Goal: Navigation & Orientation: Find specific page/section

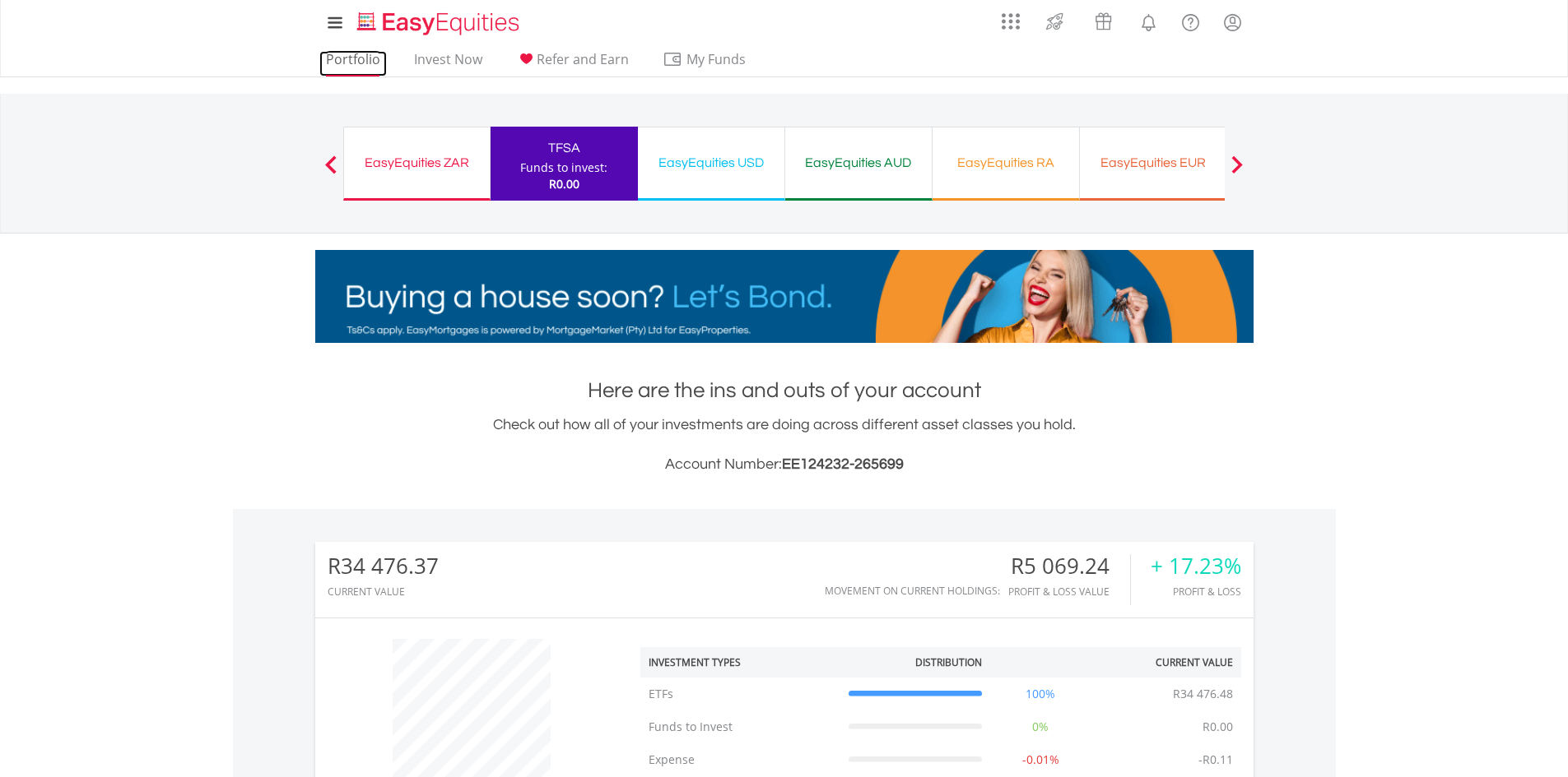
click at [359, 52] on link "Portfolio" at bounding box center [353, 63] width 68 height 25
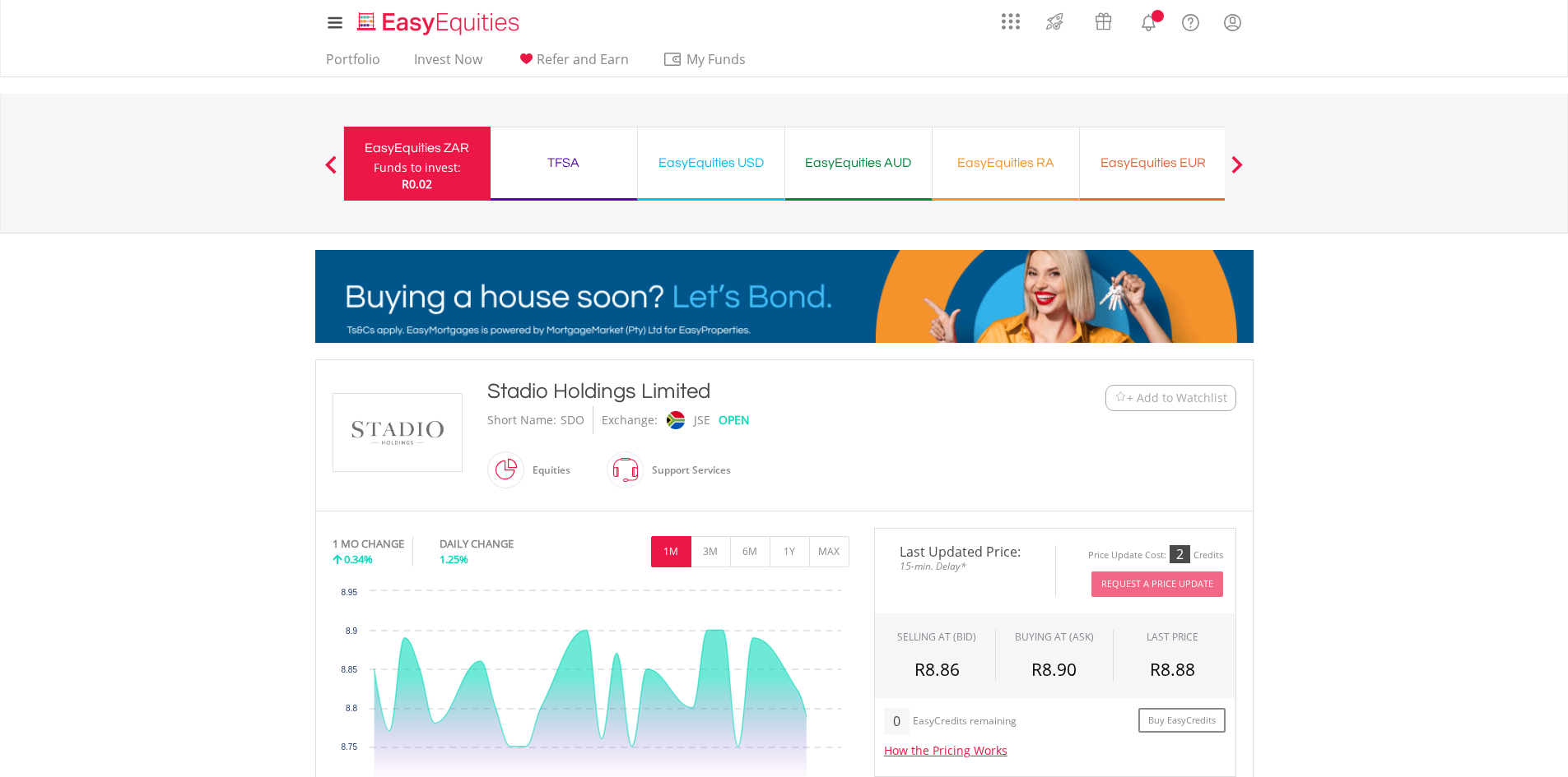
click at [1151, 404] on span "+ Add to Watchlist" at bounding box center [1178, 398] width 101 height 16
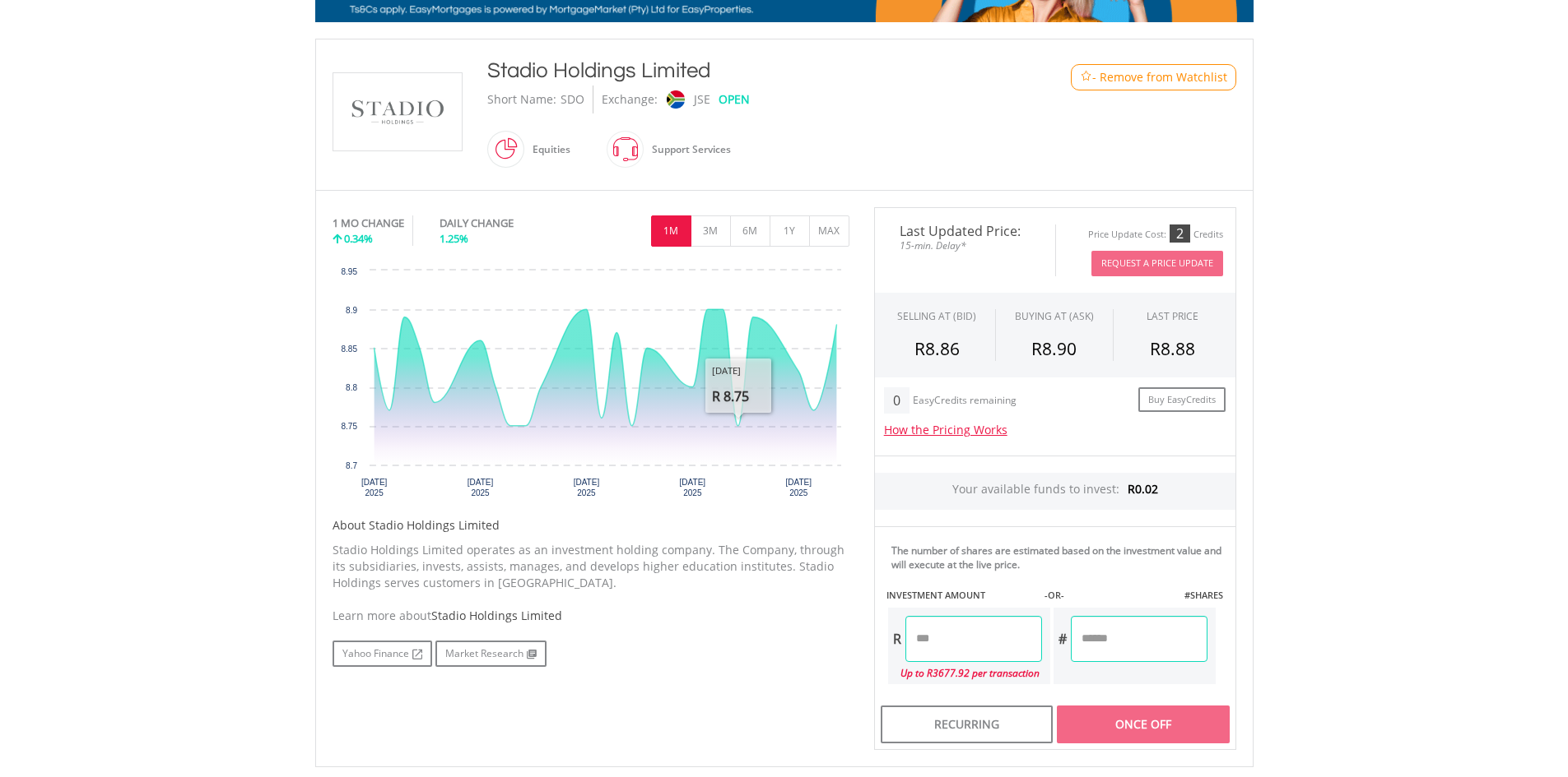
scroll to position [329, 0]
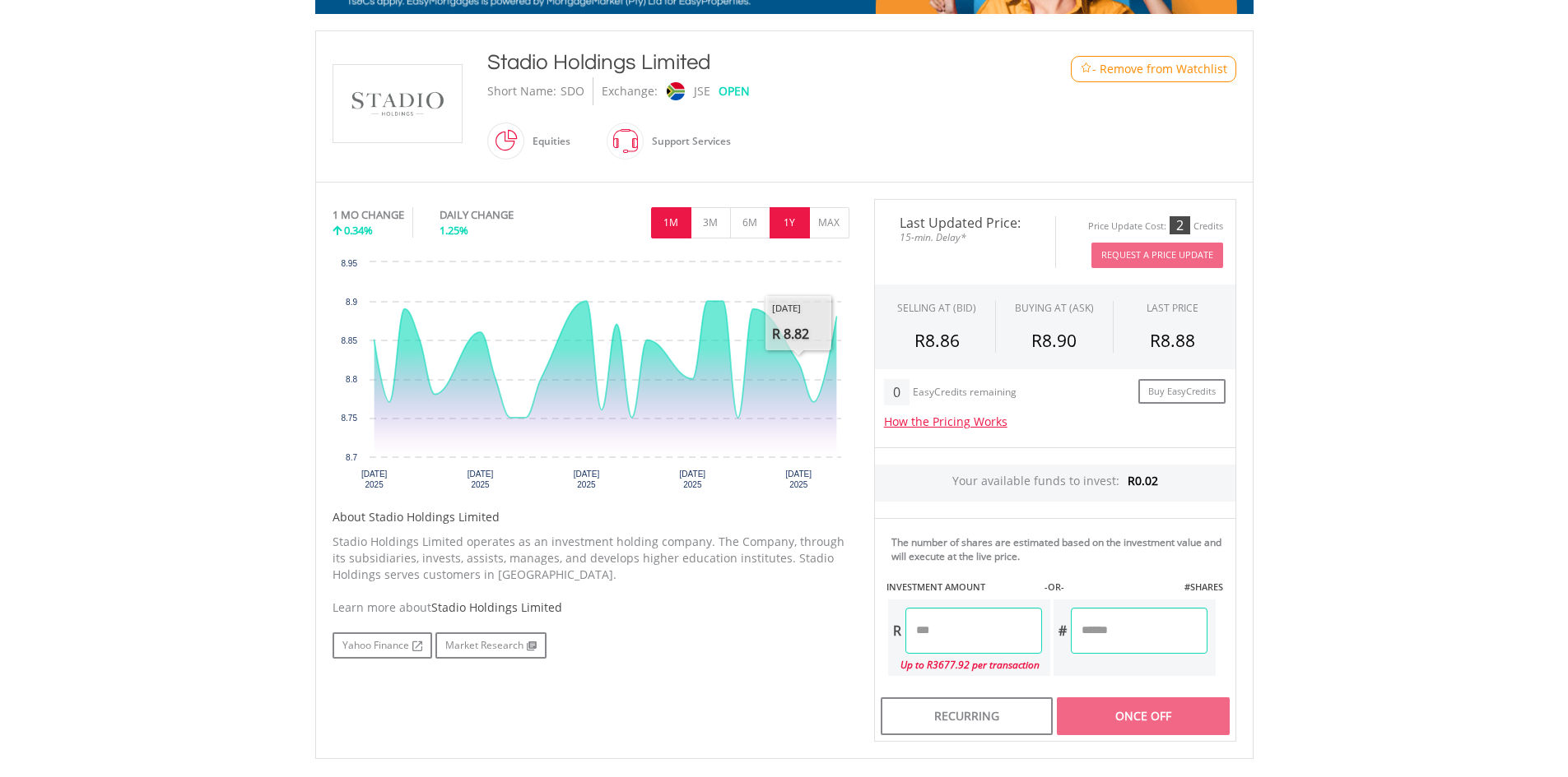
click at [791, 232] on button "1Y" at bounding box center [790, 223] width 40 height 31
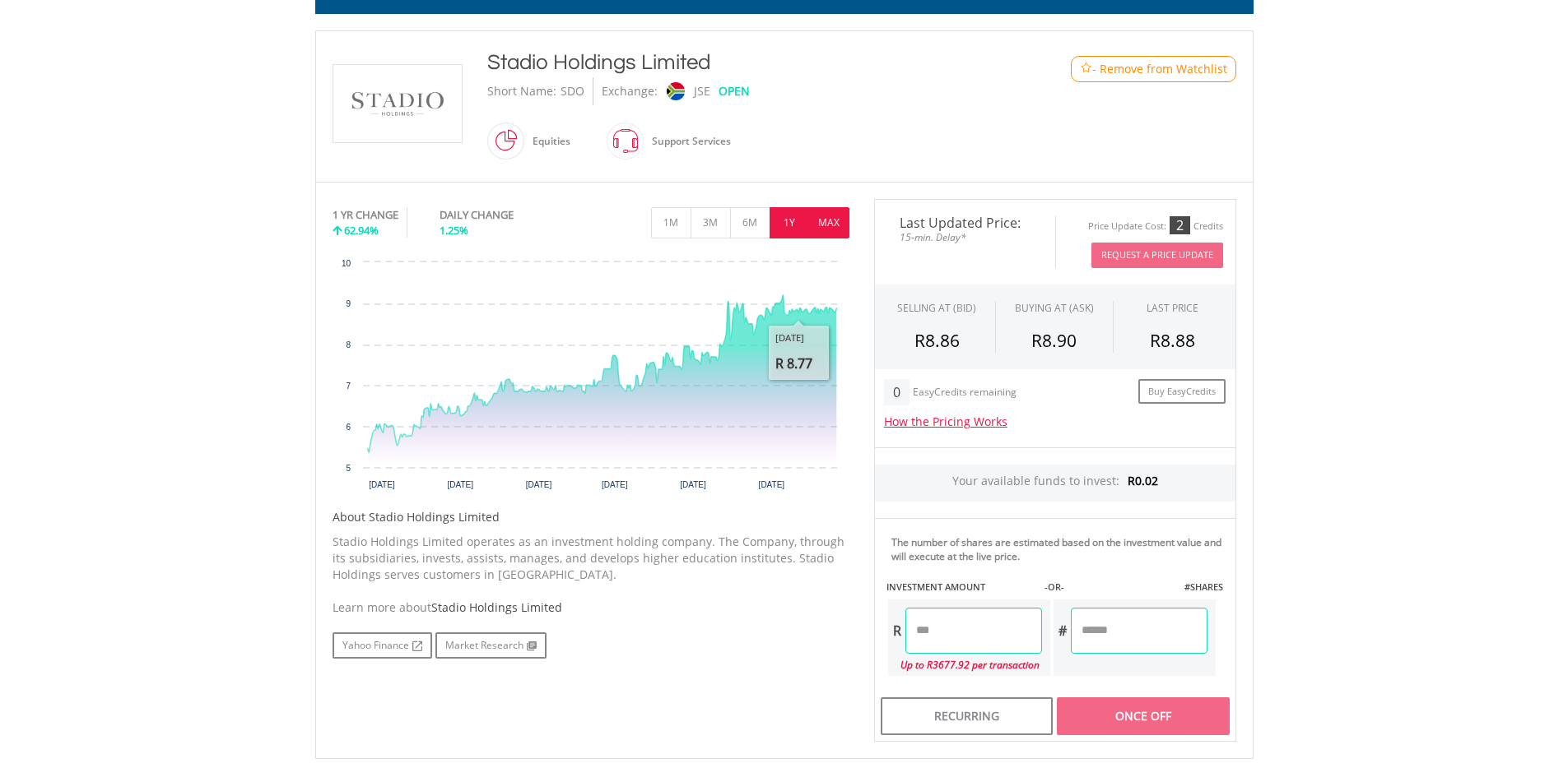
click at [815, 224] on button "MAX" at bounding box center [829, 223] width 40 height 31
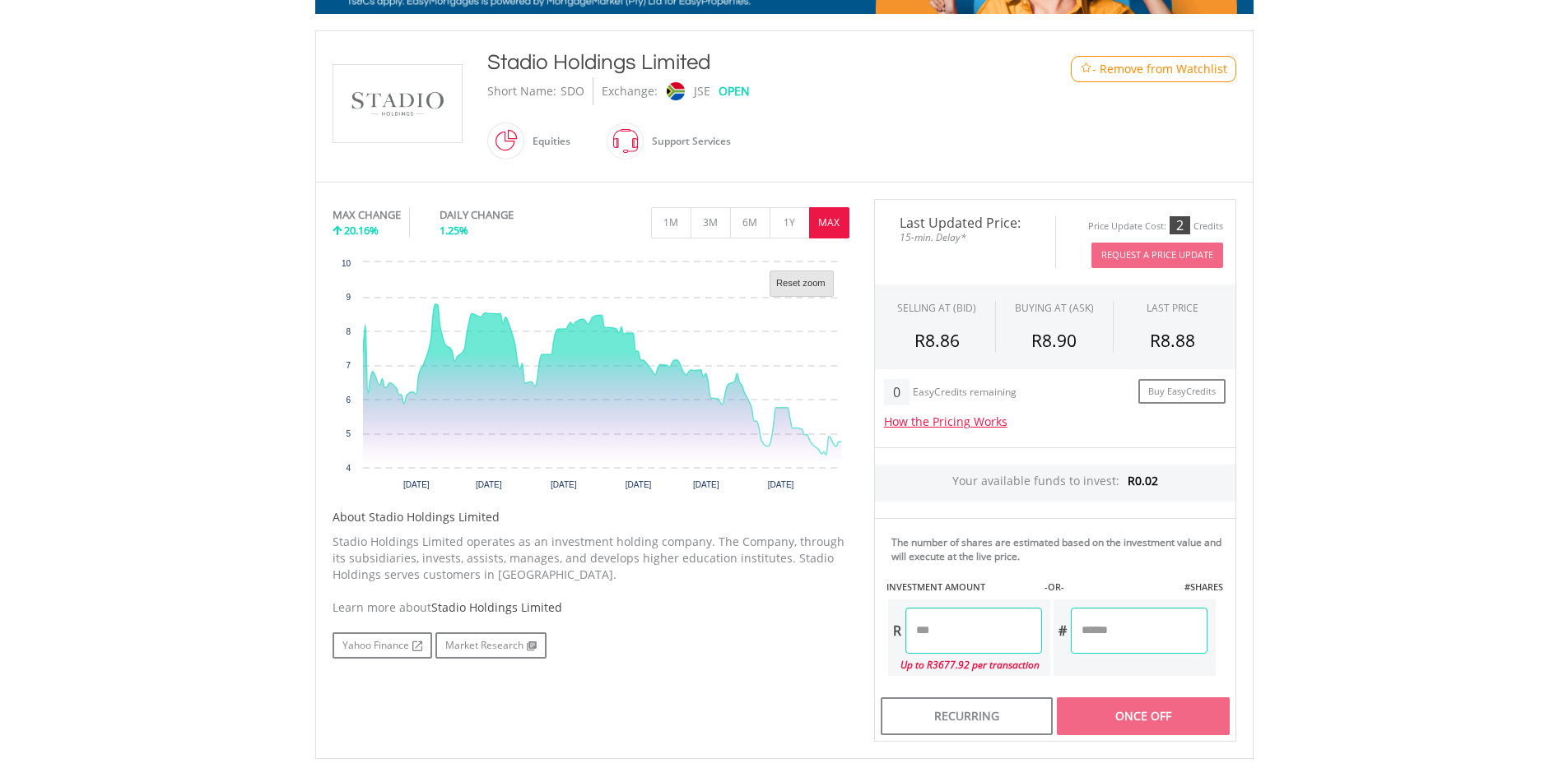
click at [823, 283] on text "Reset zoom" at bounding box center [800, 283] width 49 height 10
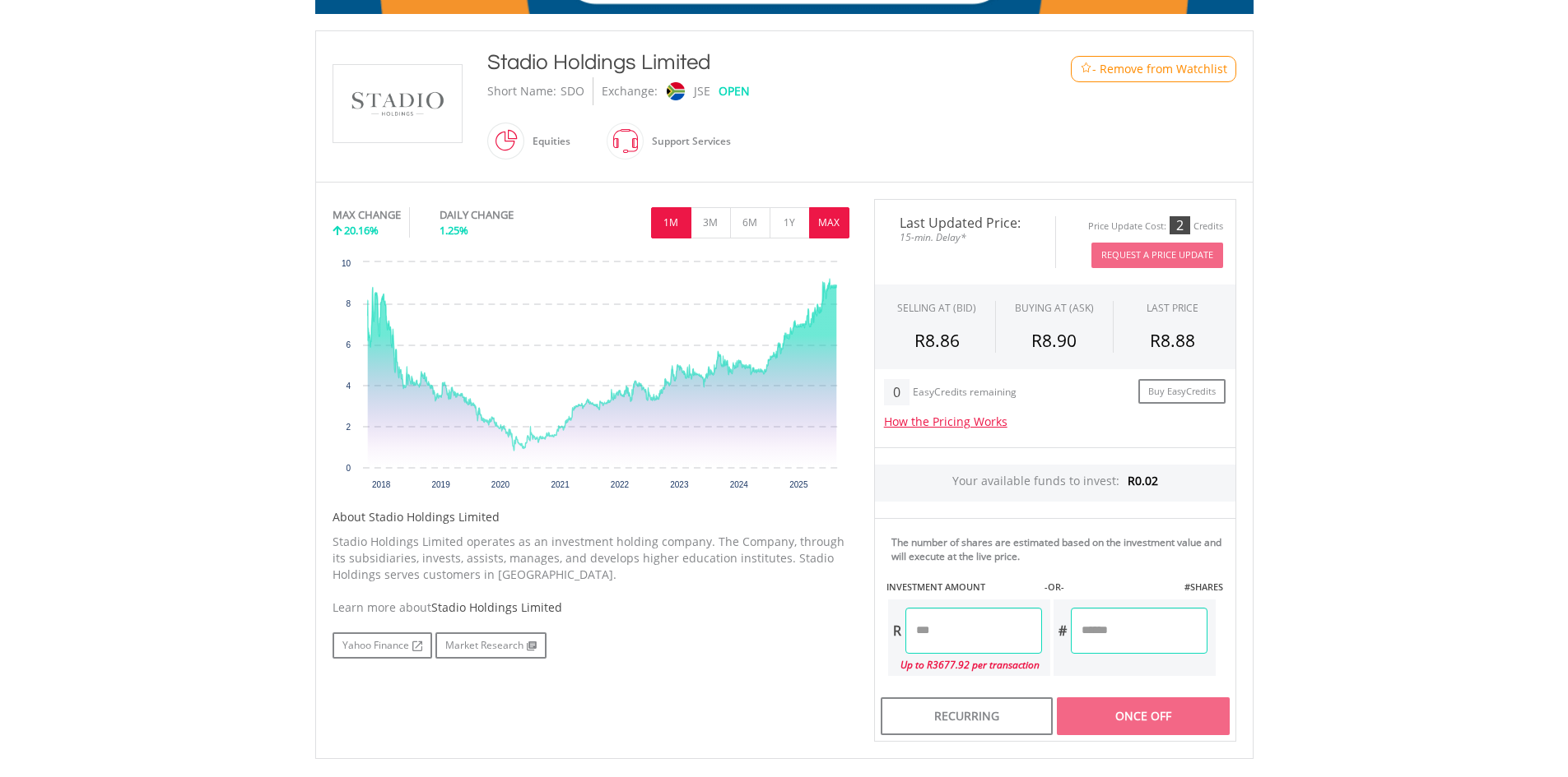
click at [672, 233] on button "1M" at bounding box center [671, 223] width 40 height 31
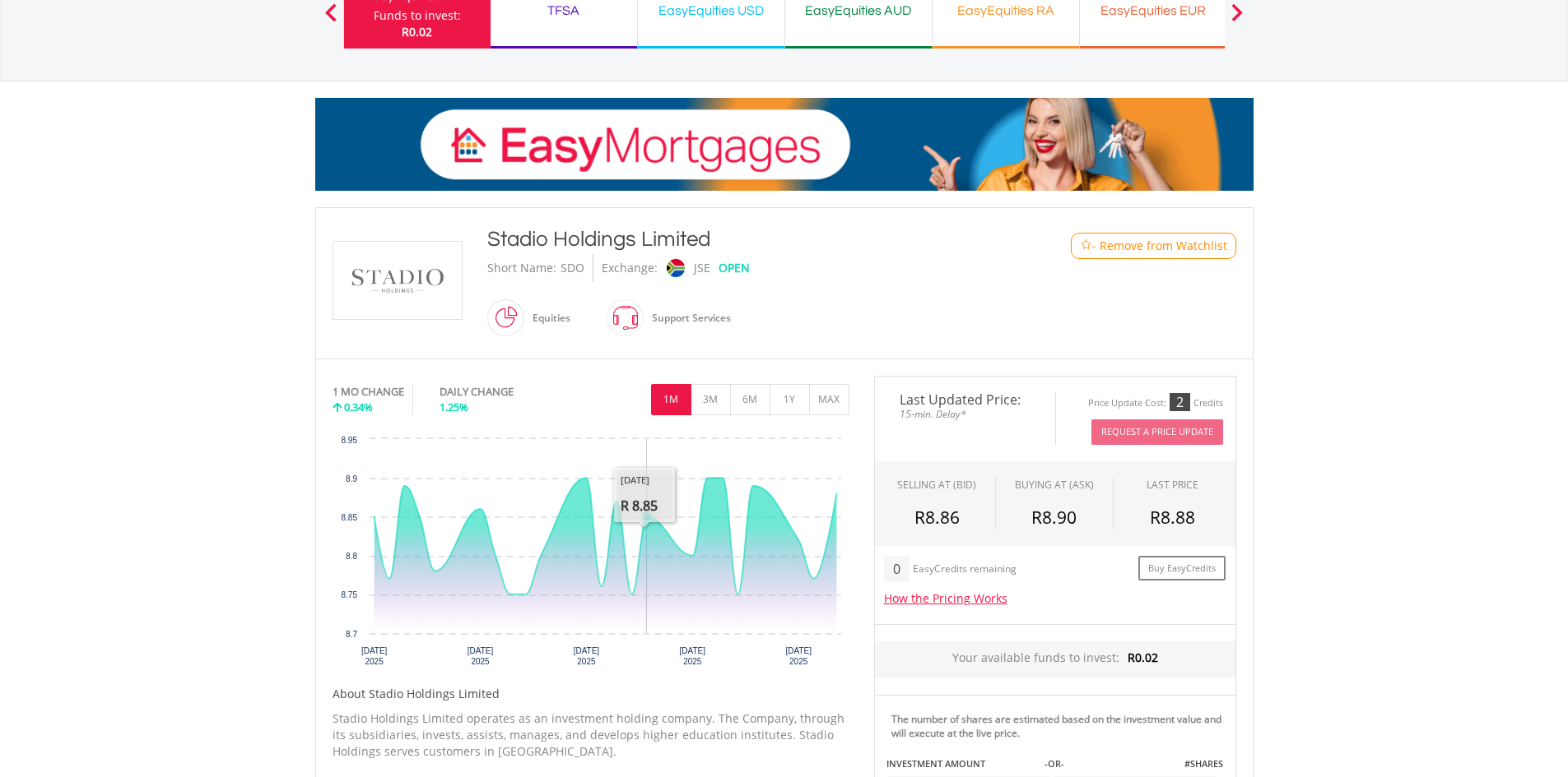
scroll to position [0, 0]
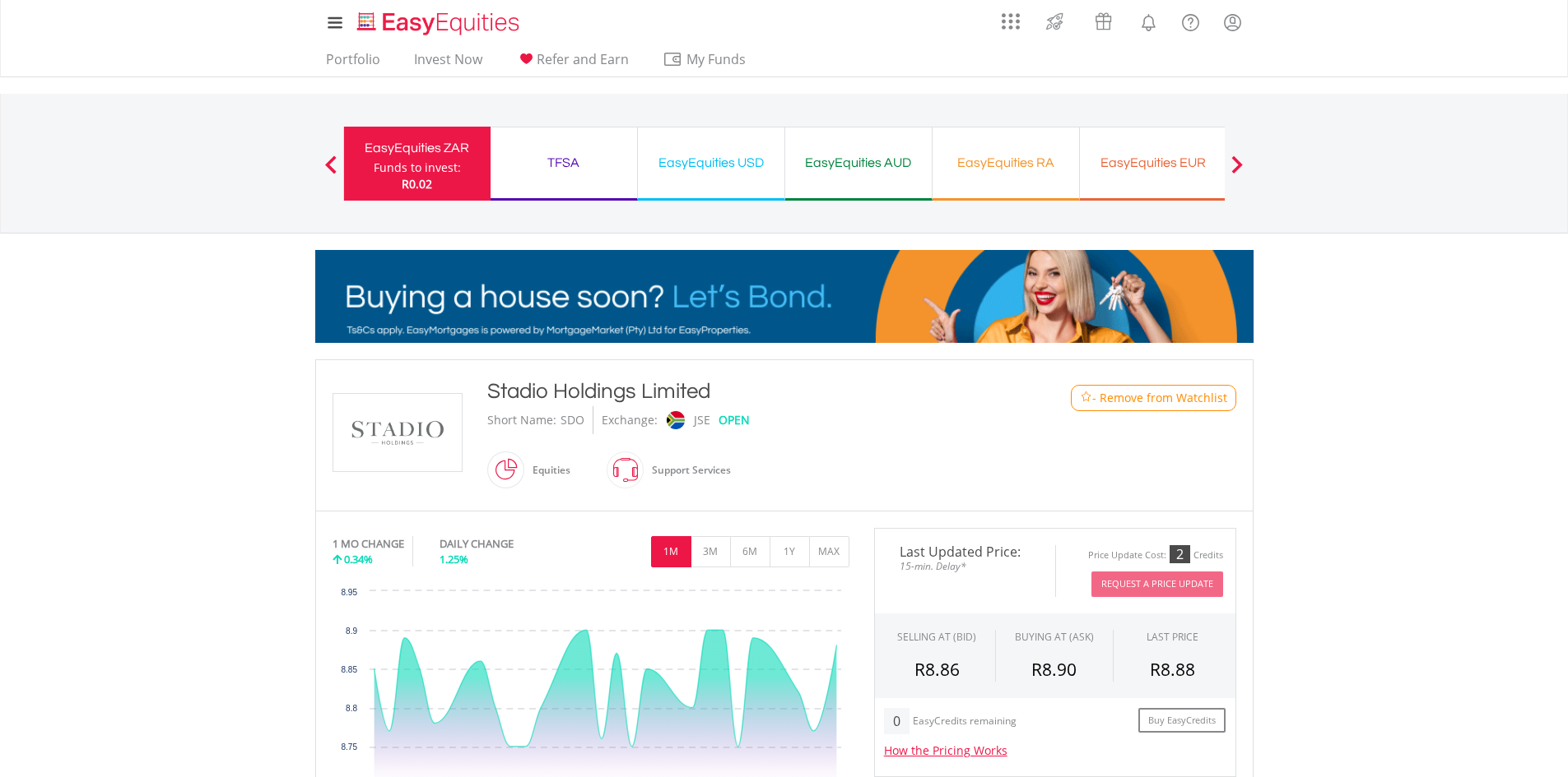
click at [580, 154] on div "TFSA" at bounding box center [564, 163] width 127 height 23
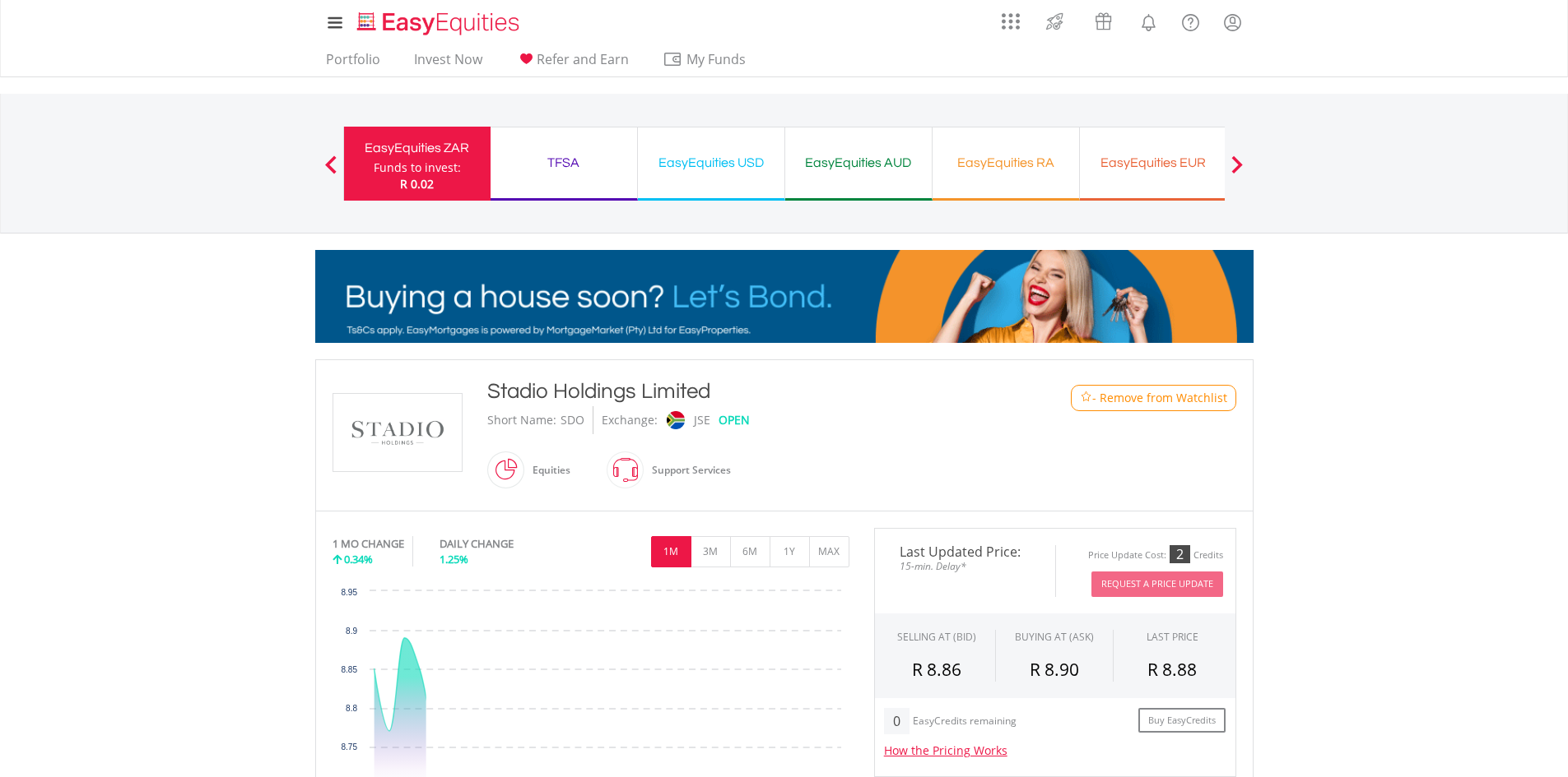
click at [581, 160] on div "TFSA" at bounding box center [564, 163] width 127 height 23
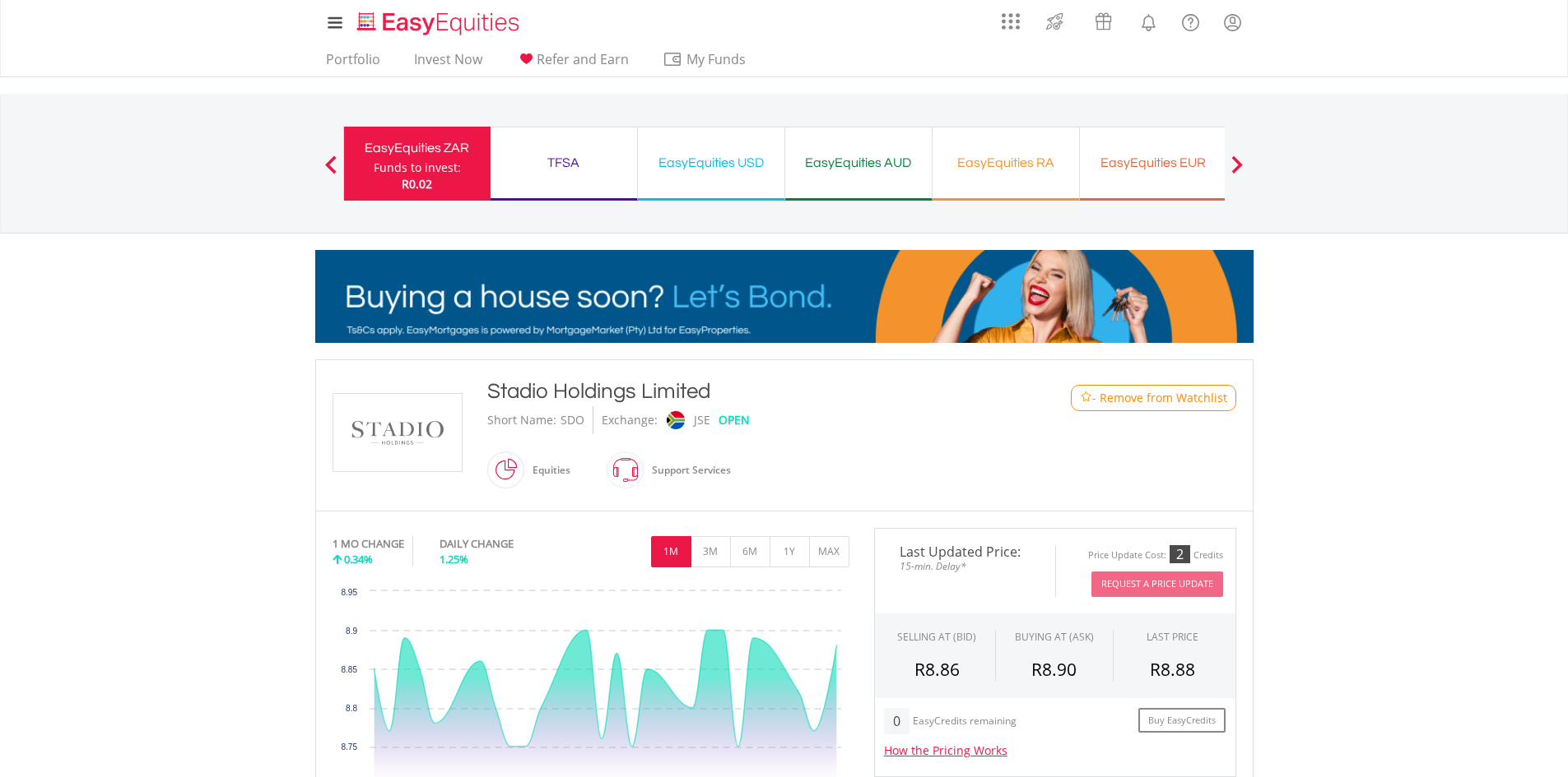
click at [584, 154] on div "TFSA" at bounding box center [564, 163] width 127 height 23
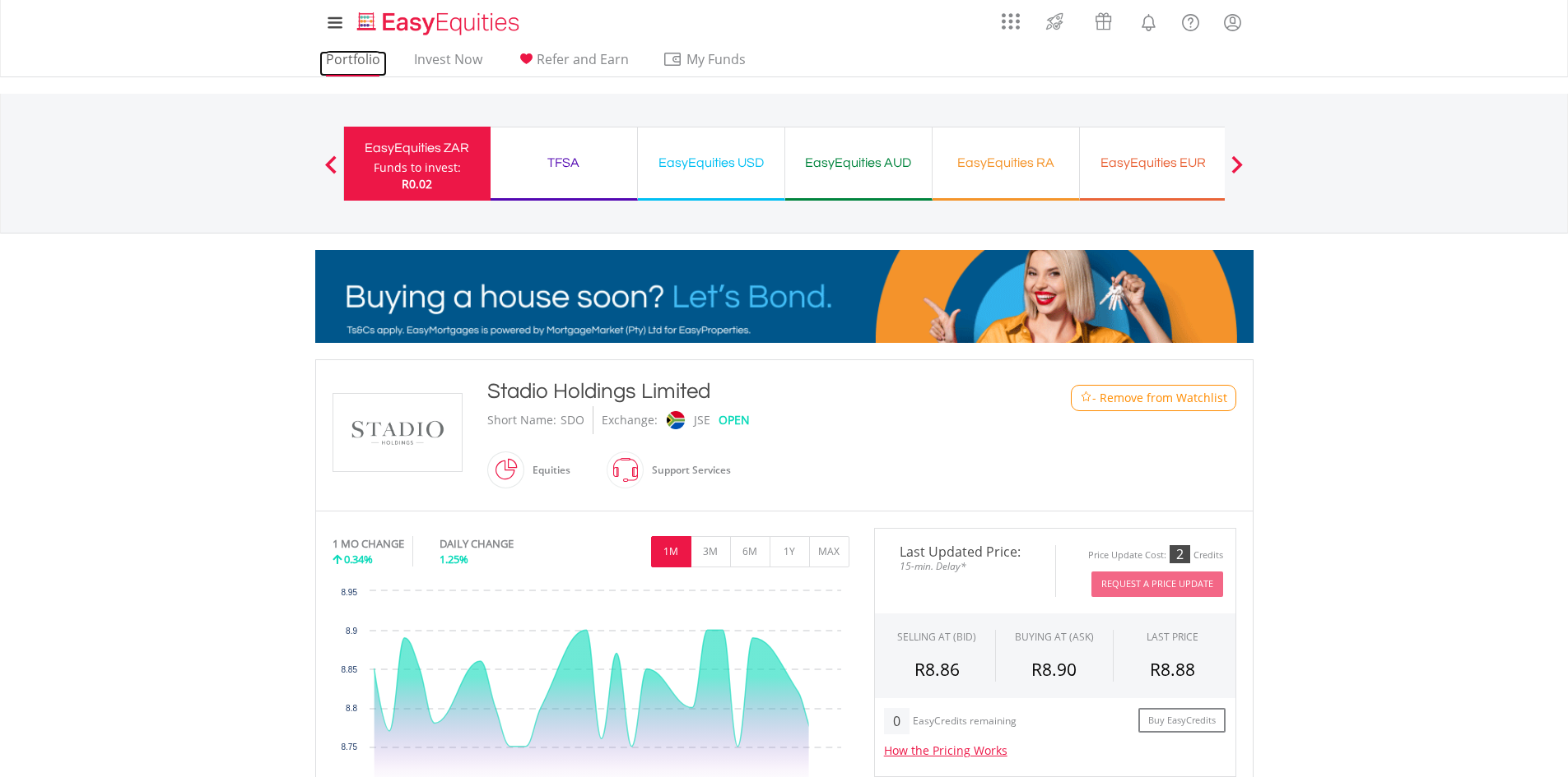
click at [358, 58] on link "Portfolio" at bounding box center [353, 63] width 68 height 25
